Goal: Register for event/course

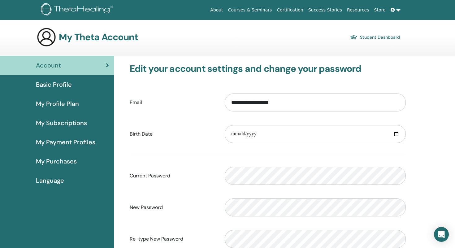
click at [98, 14] on img at bounding box center [78, 10] width 74 height 14
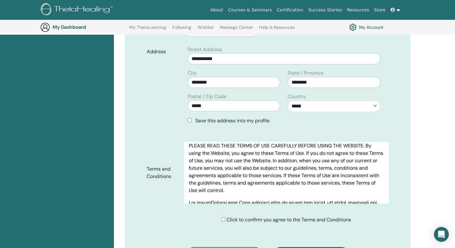
scroll to position [21, 0]
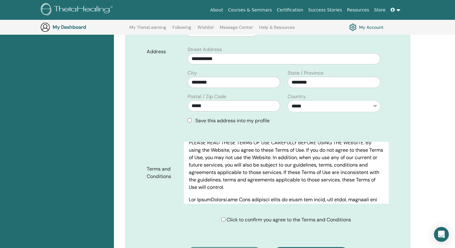
click at [223, 216] on div "Click to confirm you agree to the Terms and Conditions" at bounding box center [286, 219] width 130 height 7
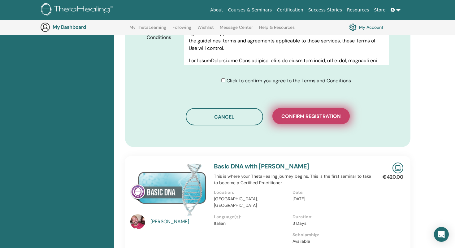
scroll to position [352, 0]
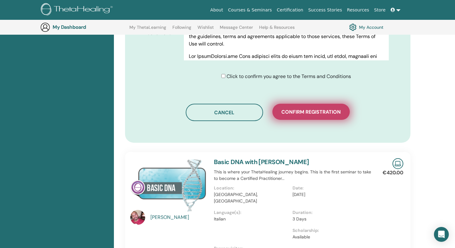
click at [310, 109] on span "Confirm registration" at bounding box center [310, 112] width 59 height 6
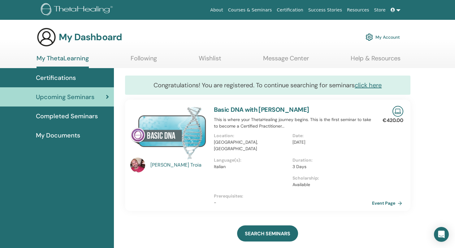
click at [395, 198] on link "Event Page" at bounding box center [388, 202] width 32 height 9
